Goal: Transaction & Acquisition: Purchase product/service

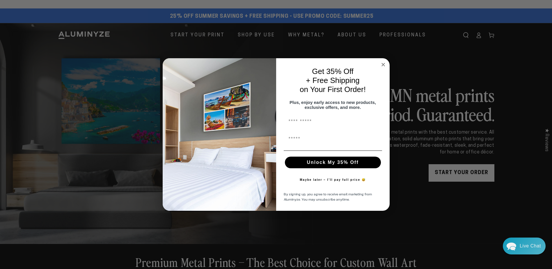
click at [384, 63] on icon "Close dialog" at bounding box center [383, 64] width 3 height 3
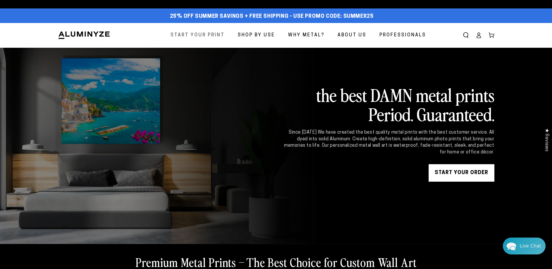
click at [196, 35] on span "Start Your Print" at bounding box center [198, 35] width 54 height 8
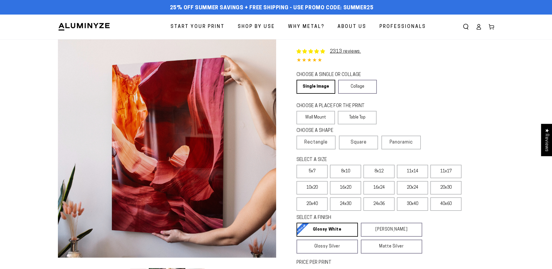
select select "**********"
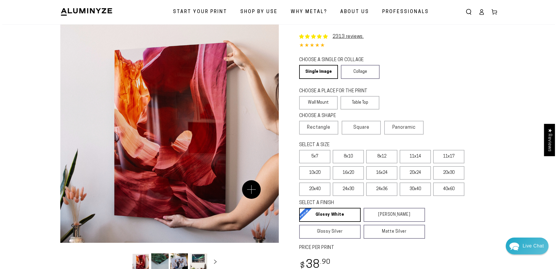
scroll to position [29, 0]
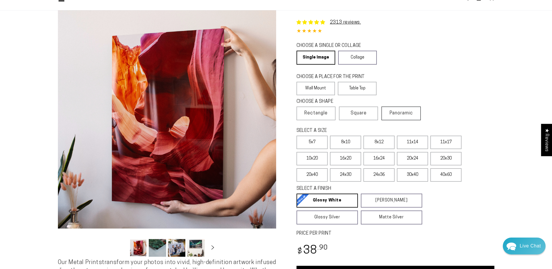
click at [400, 115] on span "Panoramic" at bounding box center [401, 113] width 23 height 5
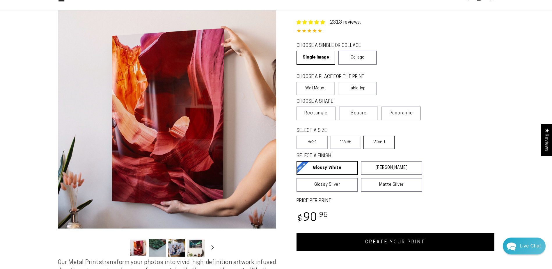
click at [387, 140] on label "20x60" at bounding box center [379, 142] width 31 height 13
click at [257, 122] on button "Open media 1 in modal" at bounding box center [167, 119] width 218 height 218
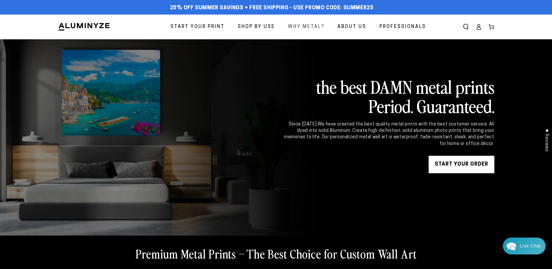
click at [304, 28] on span "Why Metal?" at bounding box center [306, 27] width 36 height 8
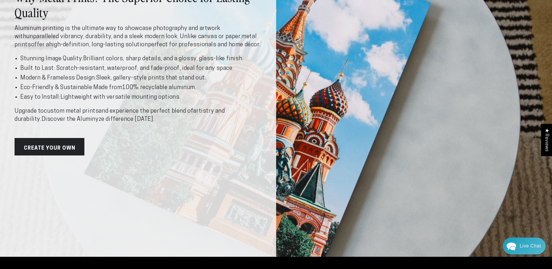
scroll to position [146, 0]
